Goal: Navigation & Orientation: Find specific page/section

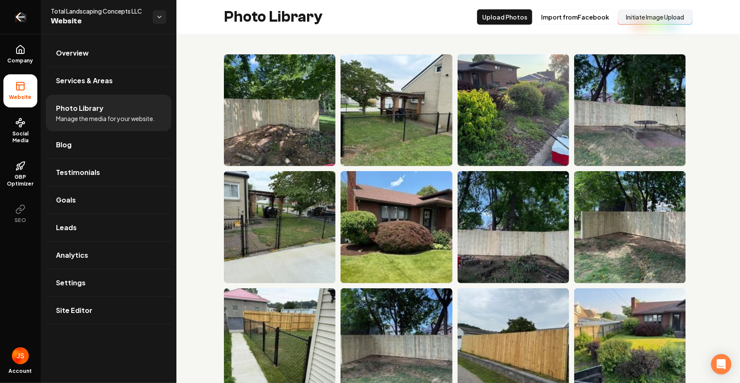
click at [27, 20] on icon "Return to dashboard" at bounding box center [21, 17] width 14 height 14
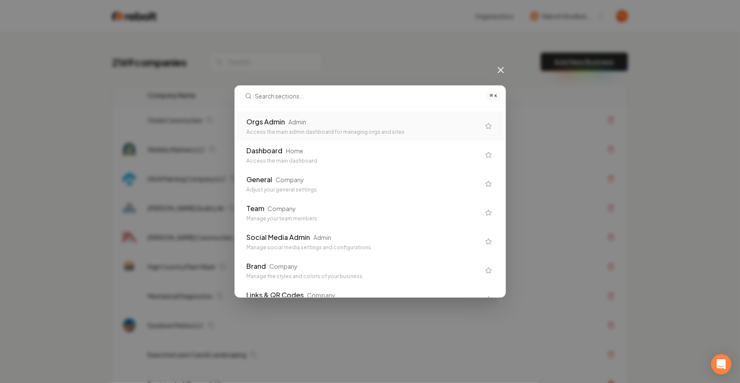
click at [325, 113] on div "Orgs Admin Admin Access the main admin dashboard for managing orgs and sites" at bounding box center [370, 126] width 267 height 29
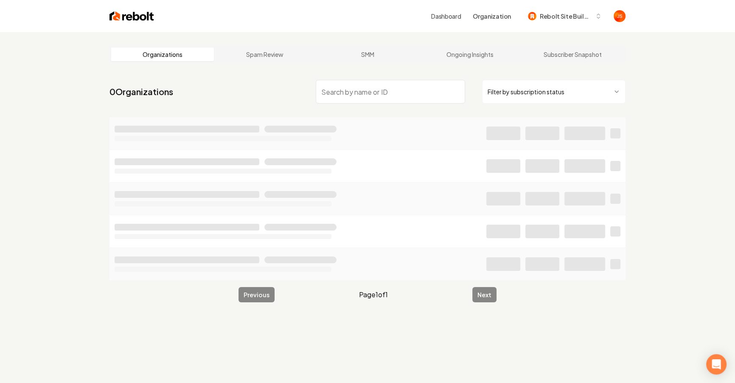
click at [383, 92] on input "search" at bounding box center [390, 92] width 149 height 24
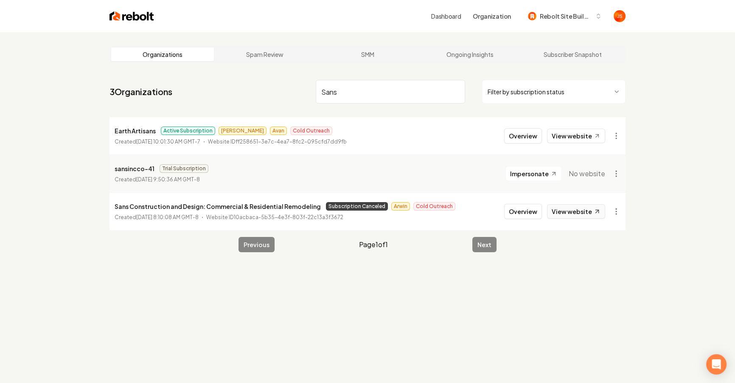
type input "Sans"
click at [577, 210] on link "View website" at bounding box center [576, 211] width 58 height 14
click at [521, 207] on button "Overview" at bounding box center [523, 211] width 38 height 15
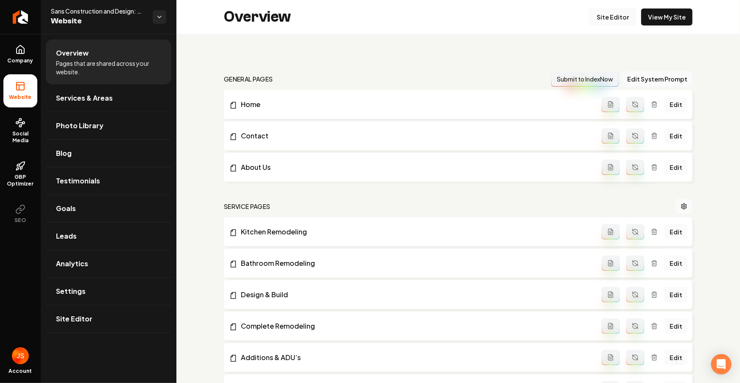
click at [606, 20] on link "Site Editor" at bounding box center [613, 16] width 47 height 17
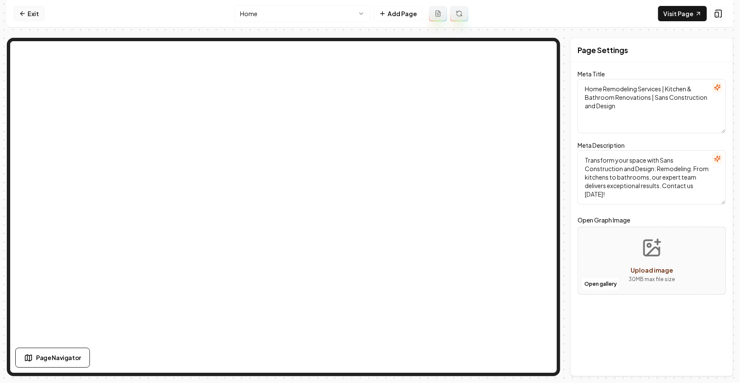
click at [27, 17] on link "Exit" at bounding box center [29, 13] width 31 height 15
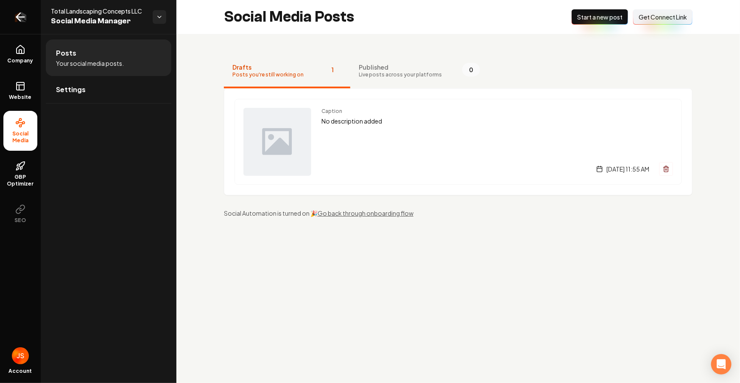
click at [17, 21] on icon "Return to dashboard" at bounding box center [21, 17] width 14 height 14
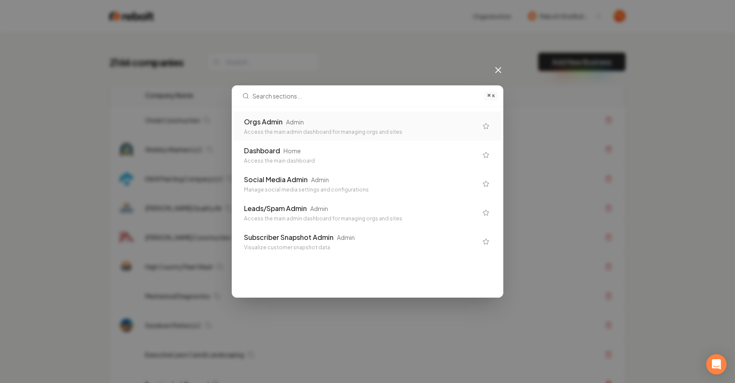
click at [378, 126] on div "Orgs Admin Admin" at bounding box center [360, 122] width 233 height 10
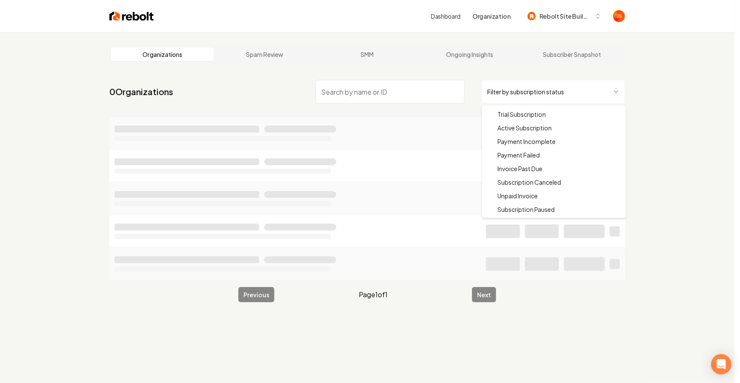
click at [539, 102] on html "Dashboard Organization Rebolt Site Builder Organizations Spam Review SMM Ongoin…" at bounding box center [370, 191] width 740 height 383
drag, startPoint x: 518, startPoint y: 129, endPoint x: 508, endPoint y: 124, distance: 11.2
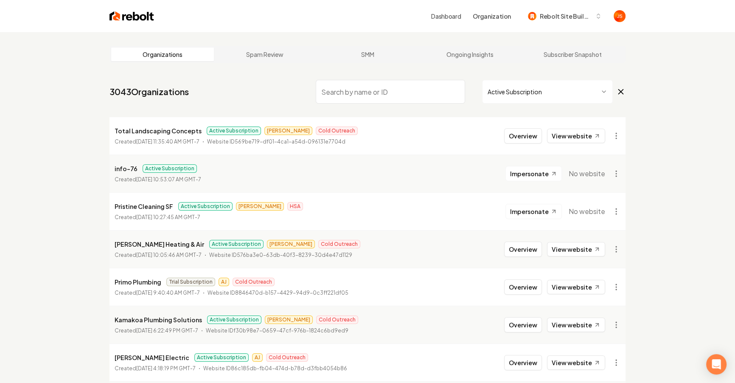
click at [391, 90] on input "search" at bounding box center [390, 92] width 149 height 24
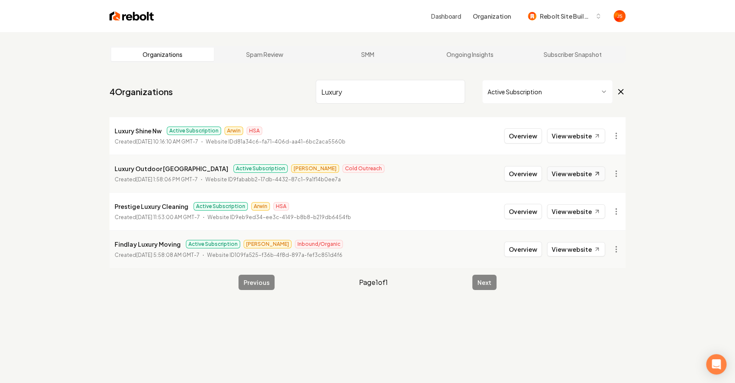
type input "Luxury"
click at [582, 172] on link "View website" at bounding box center [576, 173] width 58 height 14
click at [614, 171] on html "Dashboard Organization Rebolt Site Builder Organizations Spam Review SMM Ongoin…" at bounding box center [367, 191] width 735 height 383
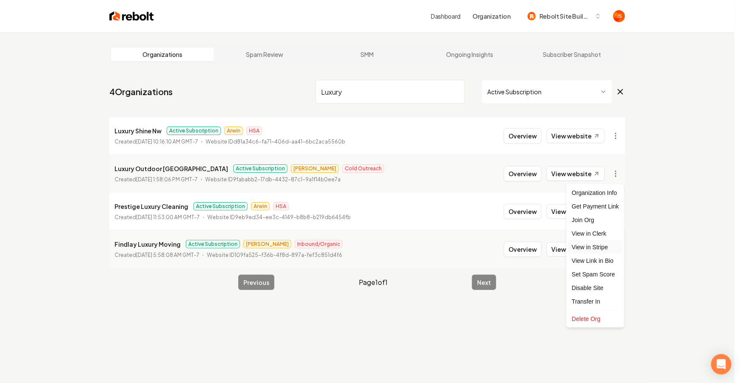
click at [594, 245] on link "View in Stripe" at bounding box center [596, 247] width 54 height 14
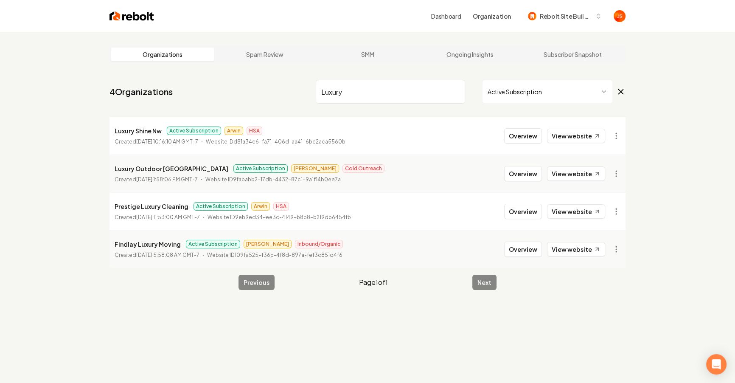
drag, startPoint x: 448, startPoint y: 93, endPoint x: 453, endPoint y: 92, distance: 5.7
click at [448, 93] on input "Luxury" at bounding box center [390, 92] width 149 height 24
click at [456, 92] on input "Luxury" at bounding box center [390, 92] width 149 height 24
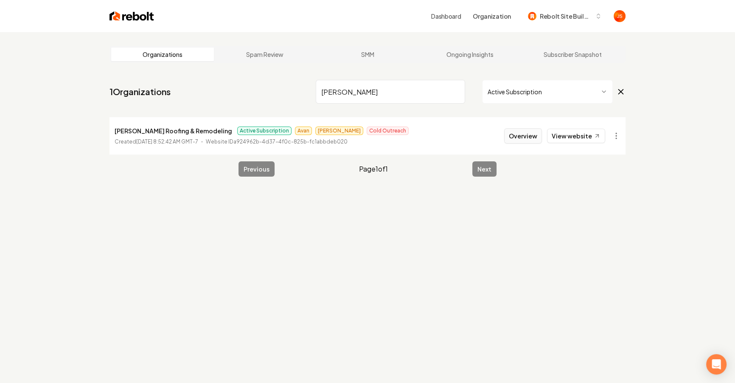
type input "Hidalgo"
click at [524, 140] on button "Overview" at bounding box center [523, 135] width 38 height 15
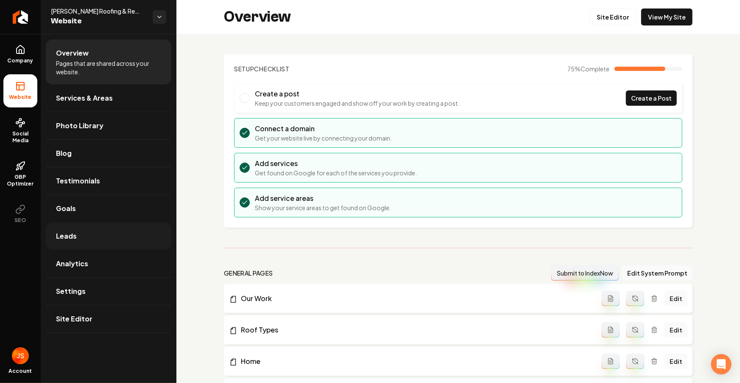
click at [105, 242] on link "Leads" at bounding box center [109, 235] width 126 height 27
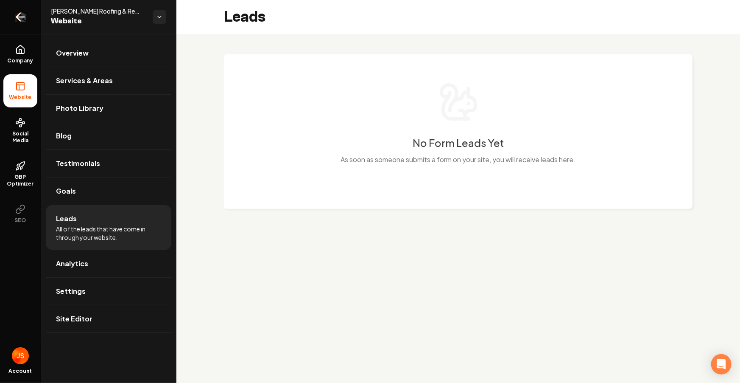
click at [27, 25] on link "Return to dashboard" at bounding box center [20, 17] width 41 height 34
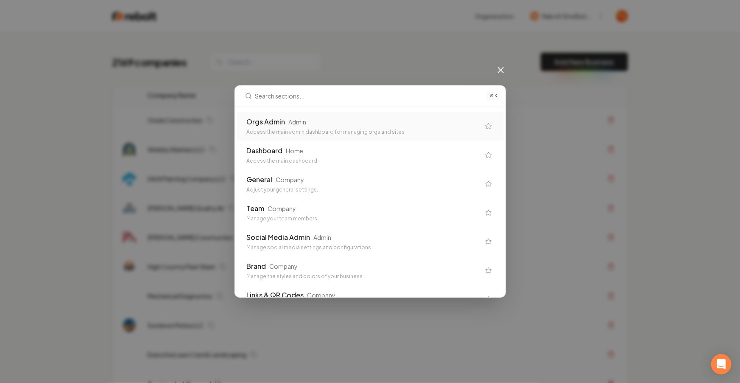
click at [410, 117] on div "Orgs Admin Admin" at bounding box center [363, 122] width 233 height 10
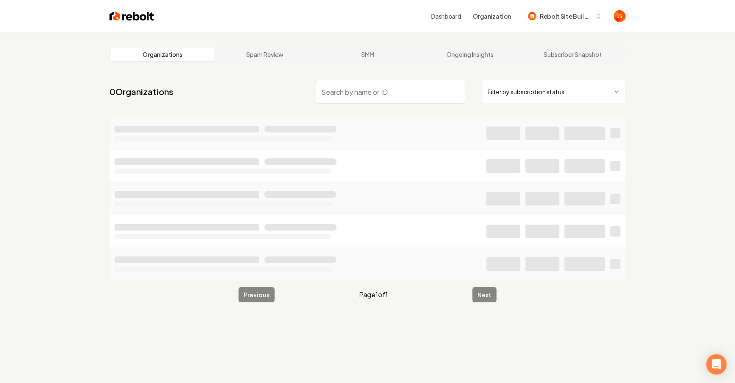
click at [552, 92] on html "Dashboard Organization Rebolt Site Builder Organizations Spam Review SMM Ongoin…" at bounding box center [367, 191] width 735 height 383
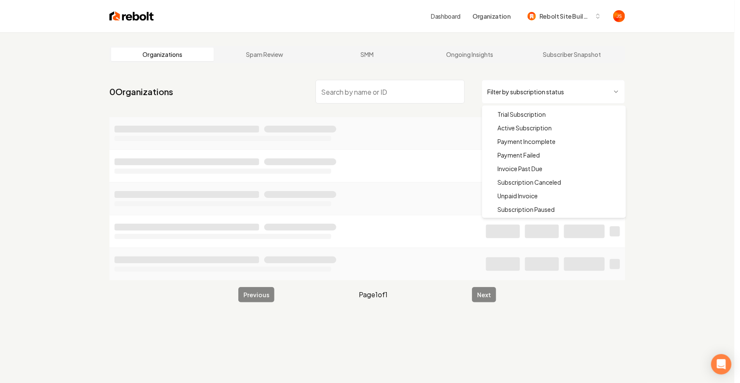
drag, startPoint x: 527, startPoint y: 128, endPoint x: 516, endPoint y: 123, distance: 12.0
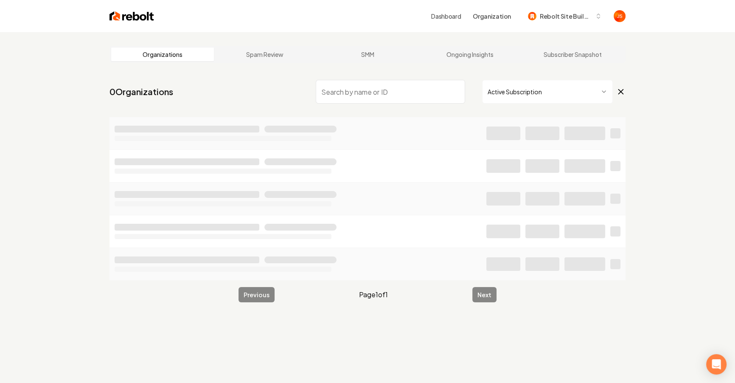
click at [400, 86] on input "search" at bounding box center [390, 92] width 149 height 24
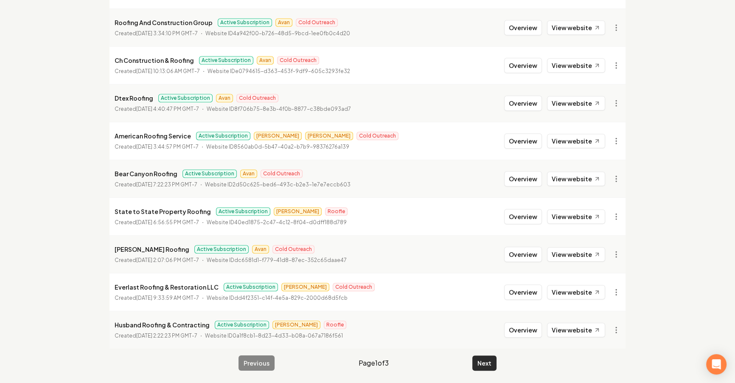
type input "Roofing"
click at [480, 362] on button "Next" at bounding box center [484, 362] width 24 height 15
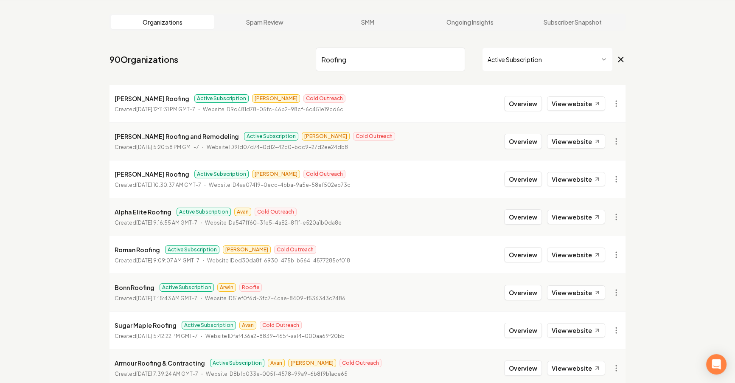
scroll to position [901, 0]
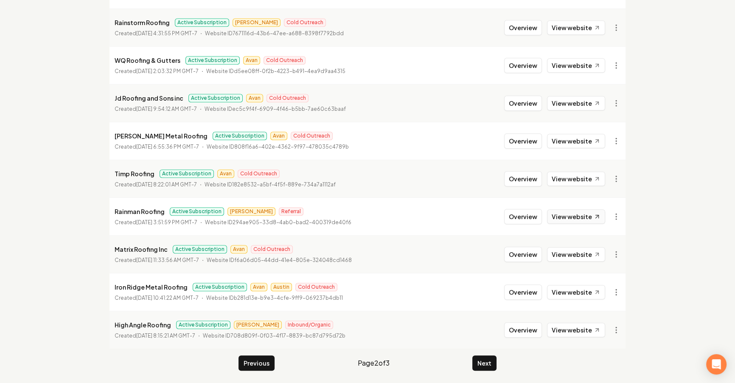
click at [569, 217] on link "View website" at bounding box center [576, 216] width 58 height 14
click at [575, 249] on link "View website" at bounding box center [576, 254] width 58 height 14
click at [569, 71] on div "Overview View website" at bounding box center [554, 65] width 101 height 15
click at [570, 65] on link "View website" at bounding box center [576, 65] width 58 height 14
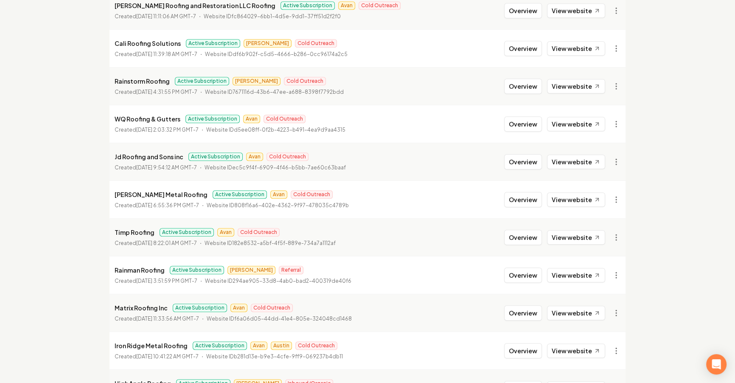
scroll to position [836, 0]
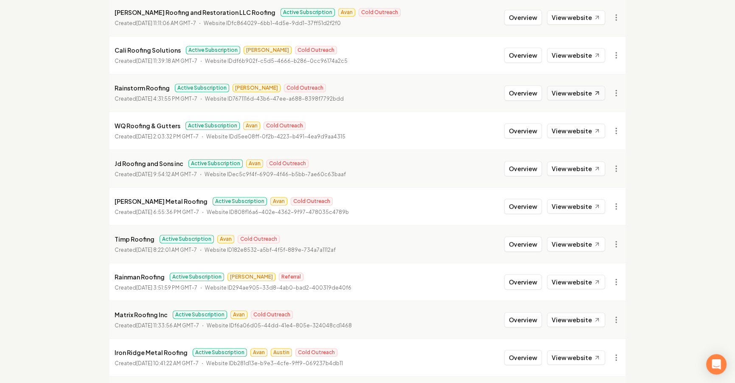
click at [570, 92] on link "View website" at bounding box center [576, 93] width 58 height 14
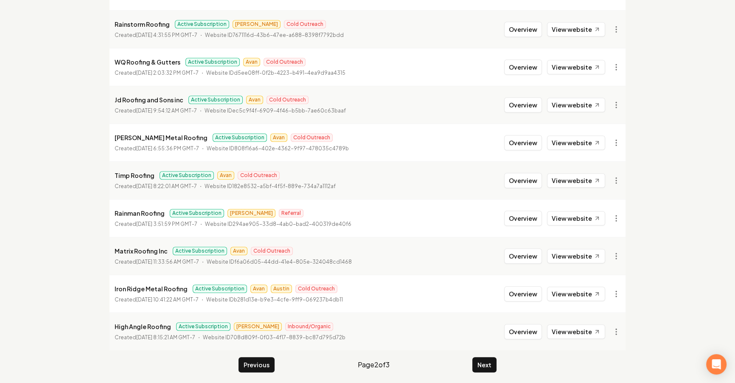
scroll to position [901, 0]
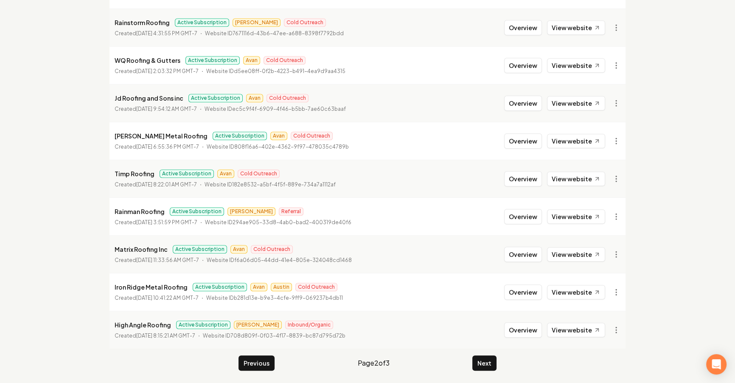
click at [472, 360] on div "Previous Page 2 of 3 Next" at bounding box center [367, 362] width 258 height 15
click at [490, 363] on button "Next" at bounding box center [484, 362] width 24 height 15
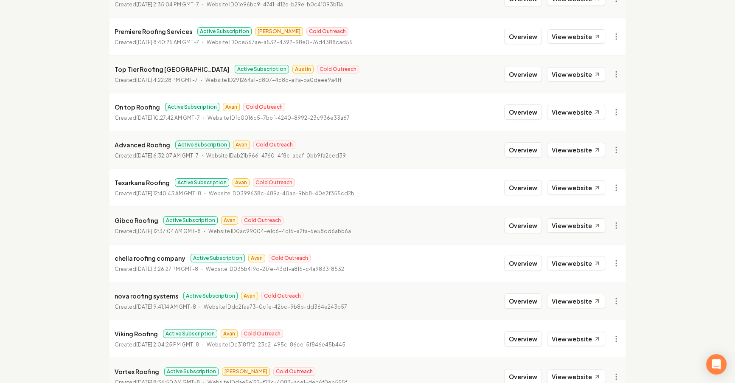
scroll to position [132, 0]
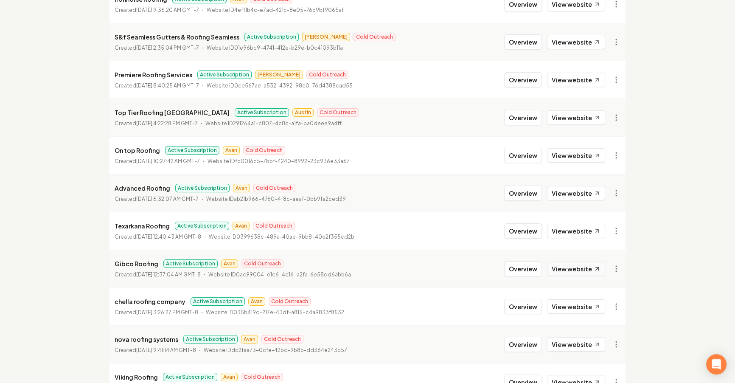
click at [584, 264] on link "View website" at bounding box center [576, 268] width 58 height 14
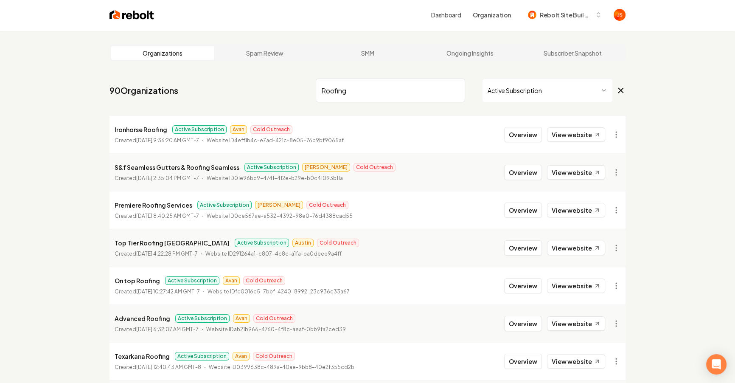
scroll to position [160, 0]
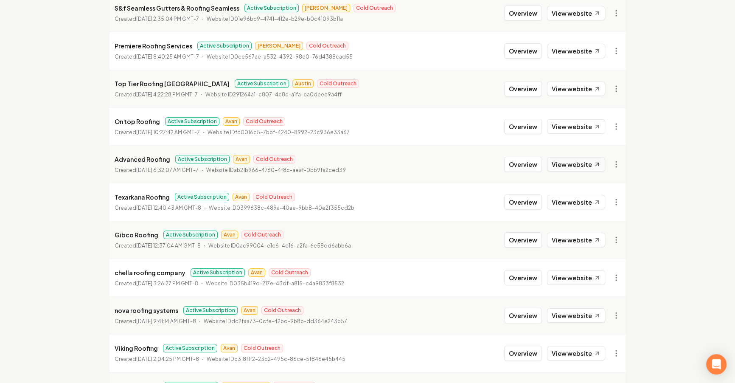
click at [579, 162] on link "View website" at bounding box center [576, 164] width 58 height 14
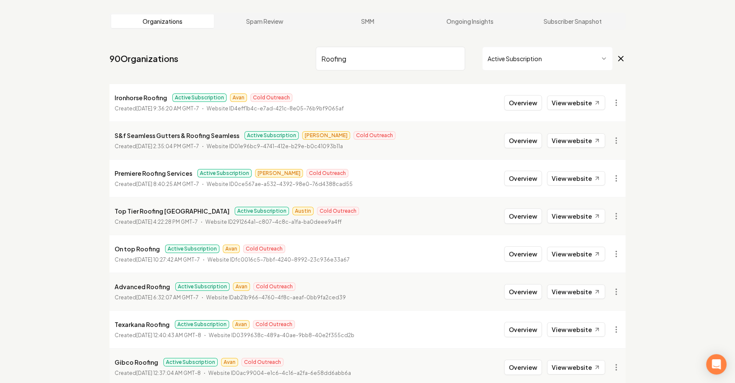
scroll to position [0, 0]
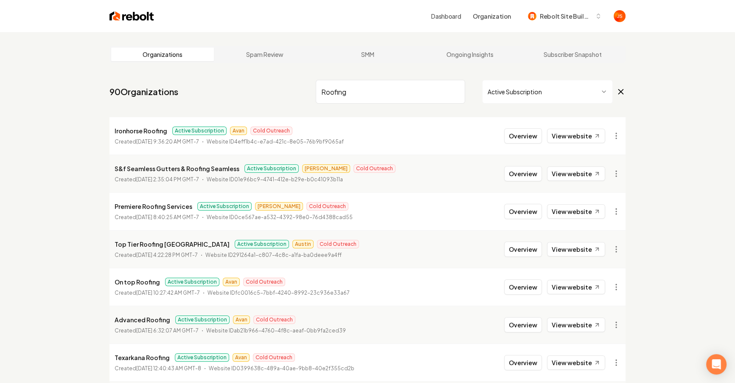
click at [365, 87] on input "Roofing" at bounding box center [390, 92] width 149 height 24
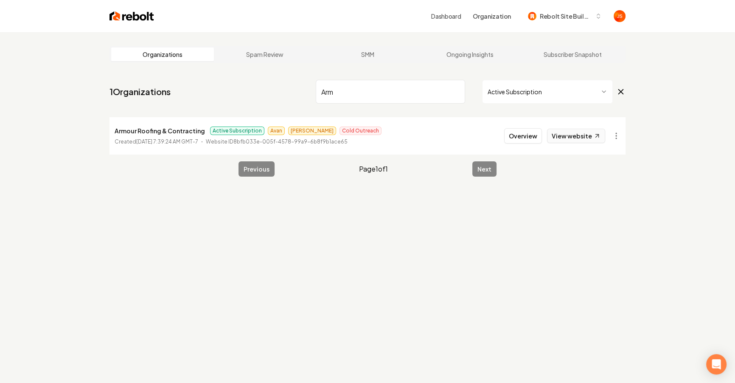
type input "Arm"
click at [579, 139] on link "View website" at bounding box center [576, 136] width 58 height 14
